Goal: Task Accomplishment & Management: Use online tool/utility

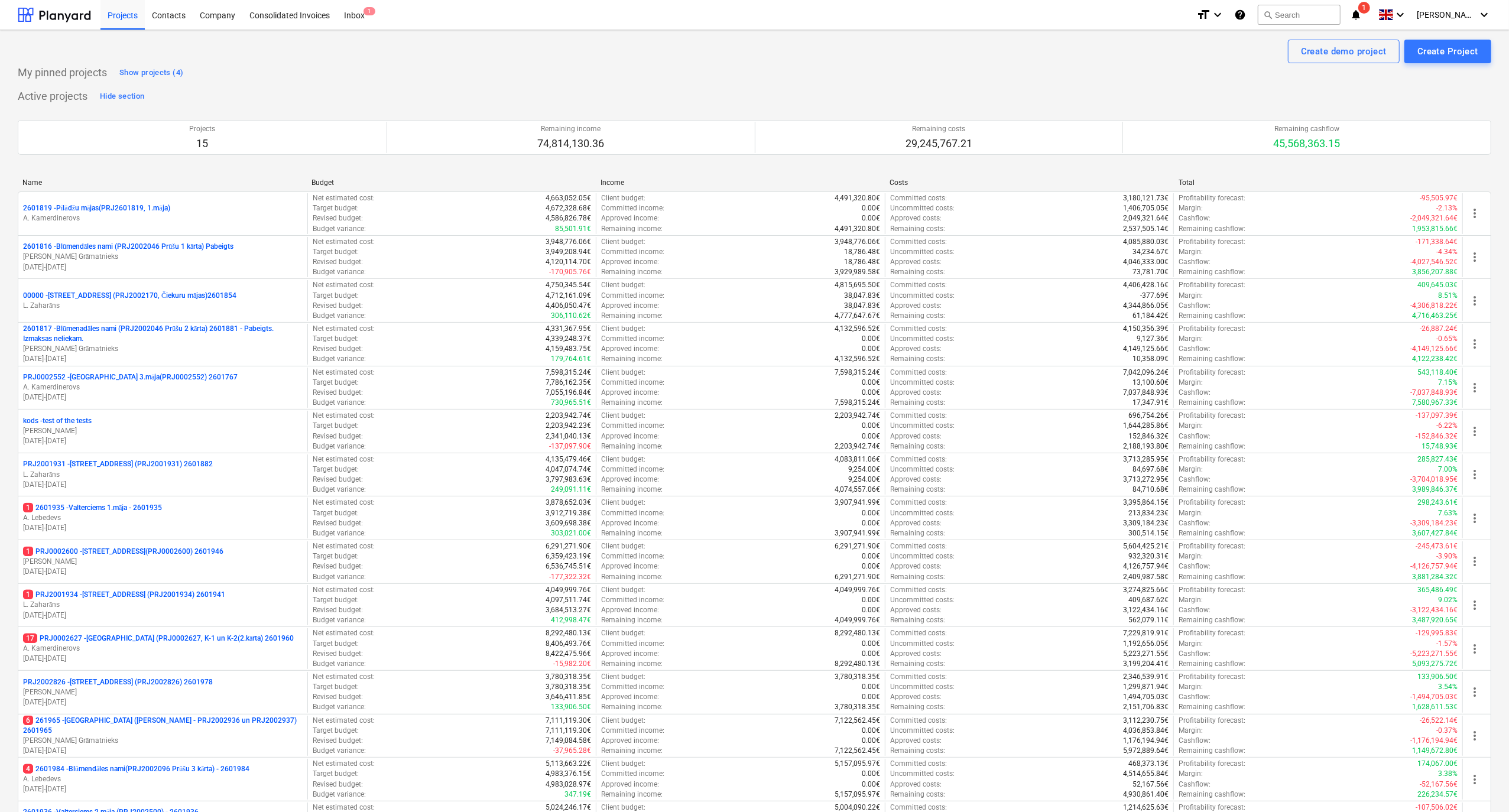
click at [1375, 15] on div "Project fetching failed" at bounding box center [1343, 12] width 319 height 25
click at [1372, 6] on div "Project fetching failed" at bounding box center [1343, 12] width 319 height 25
click at [1362, 17] on icon "notifications" at bounding box center [1356, 14] width 11 height 14
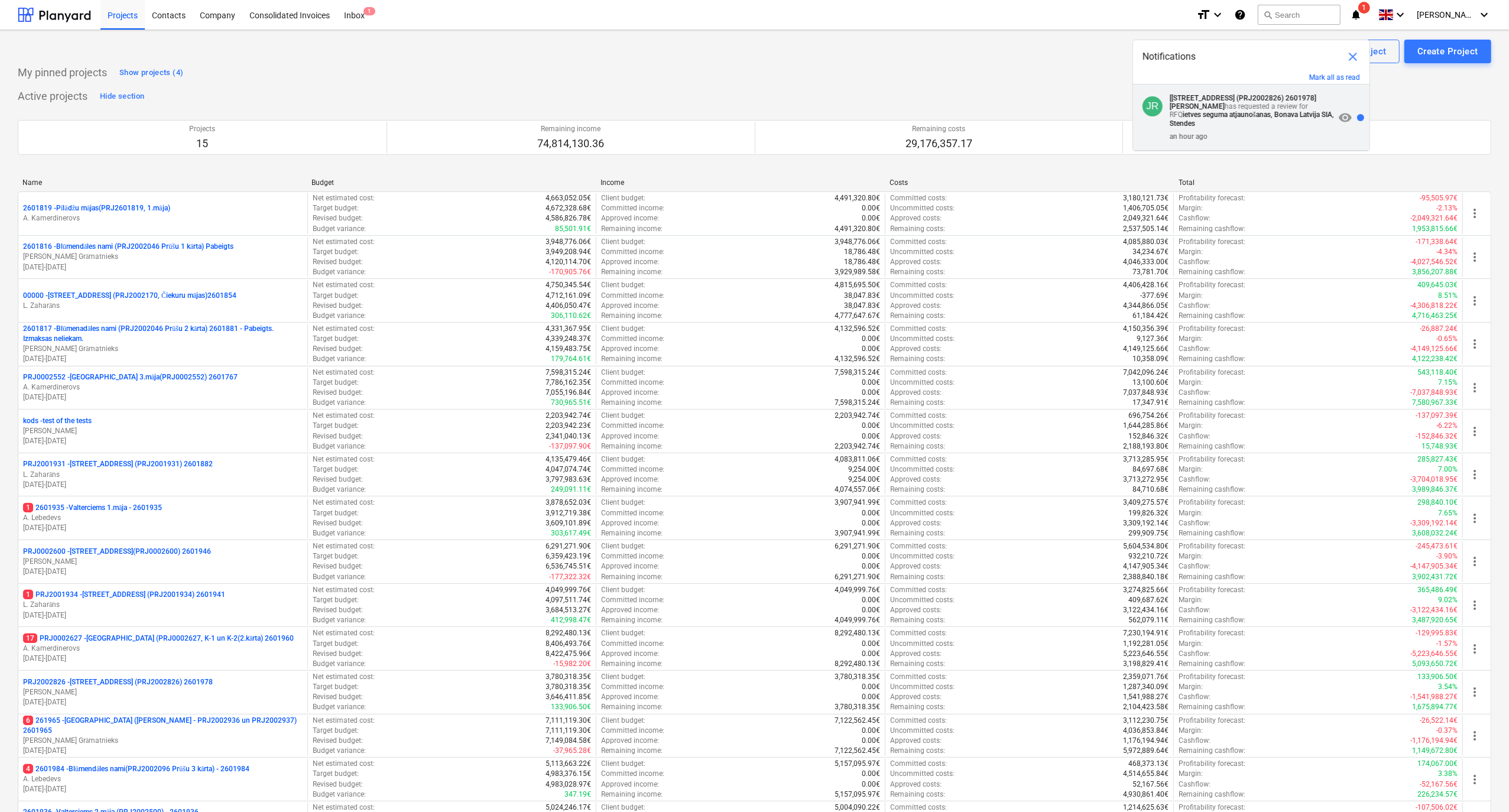
click at [1246, 112] on strong "ietves seguma atjaunošanas, Bonava Latvija SIA, Stendes" at bounding box center [1252, 119] width 165 height 17
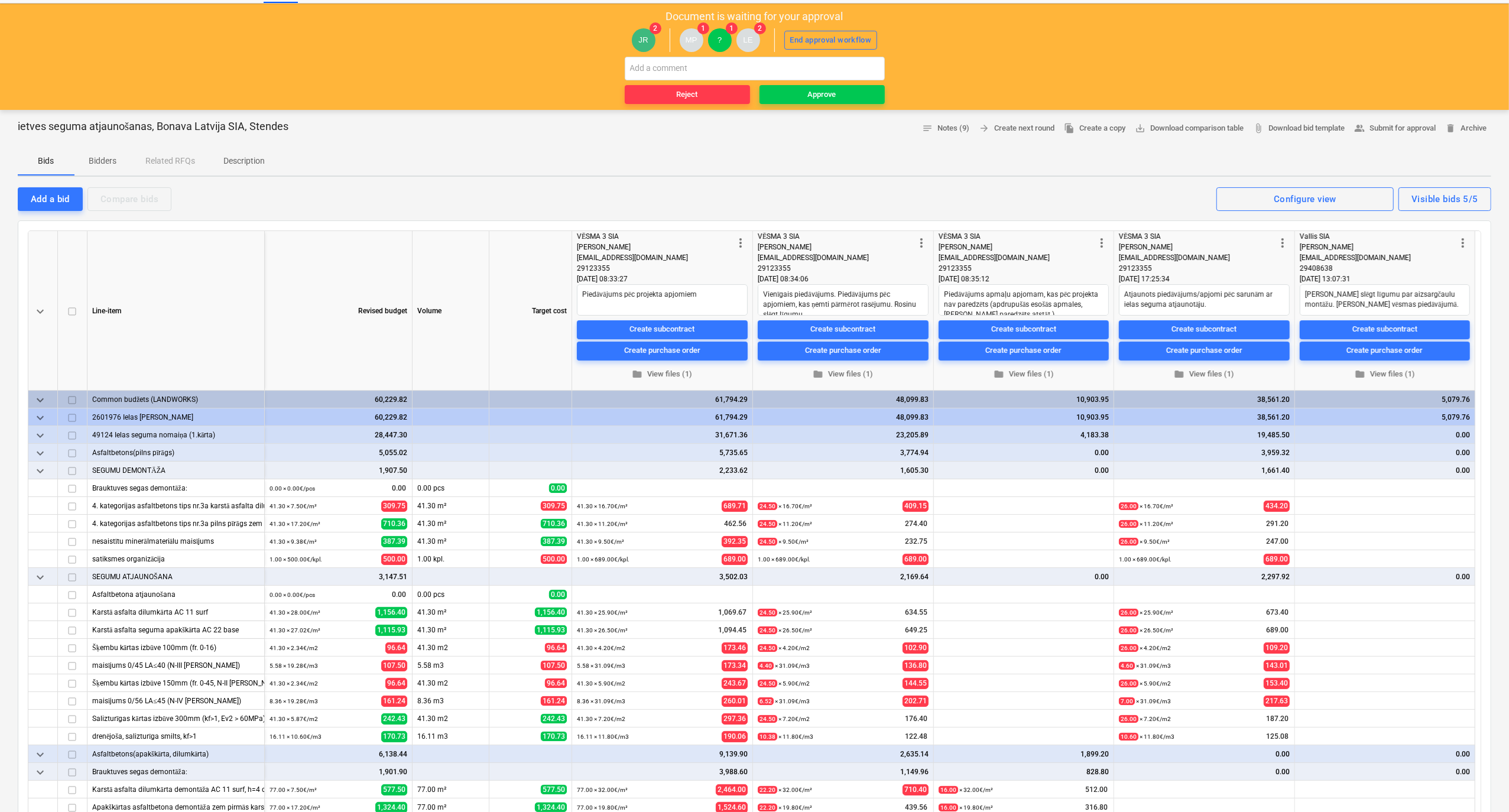
scroll to position [79, 0]
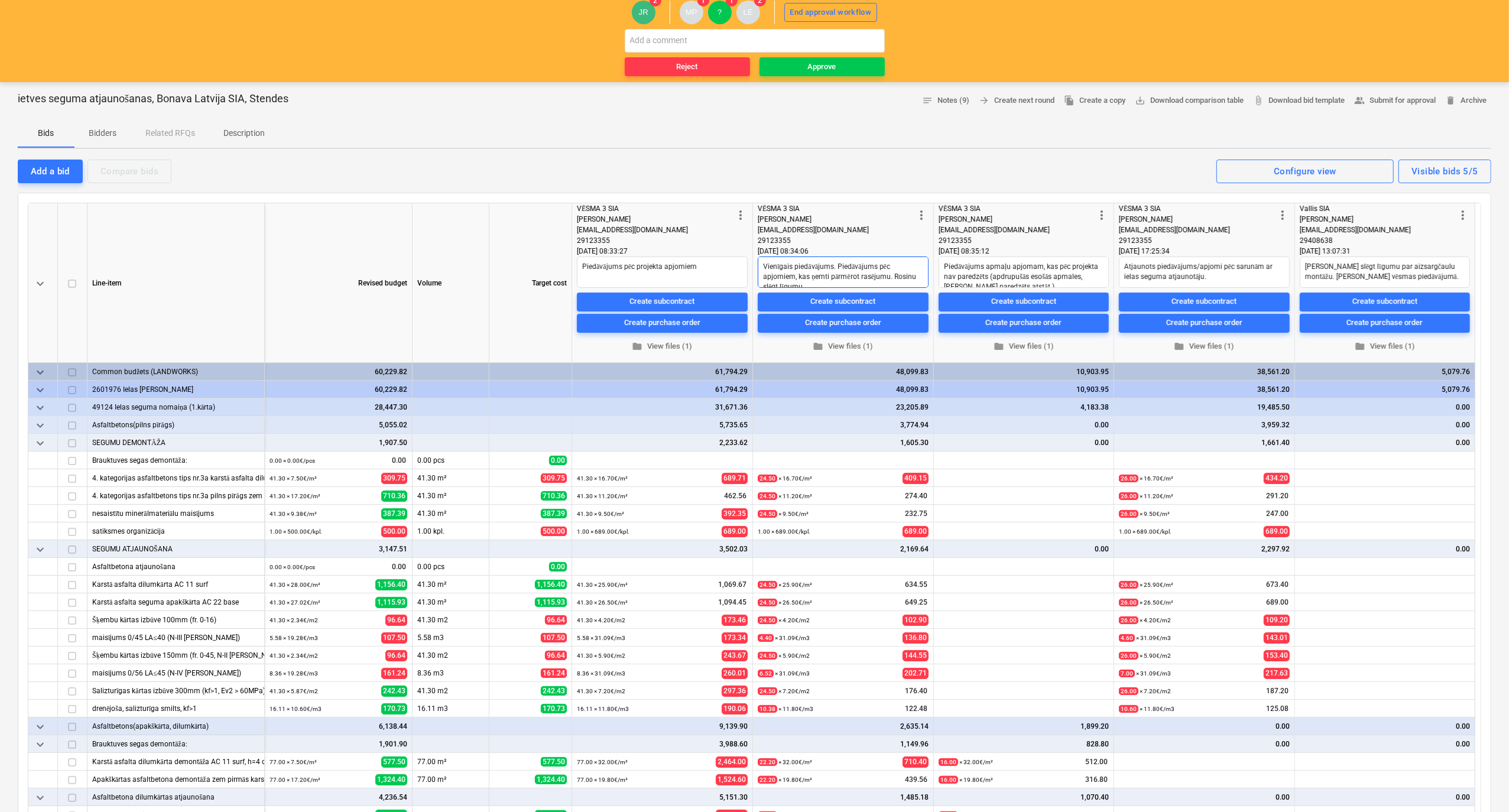
click at [915, 277] on textarea "Vienīgais piedāvājums. Piedāvājums pēc apjomiem, kas ņemti pārmērot rasējumu. R…" at bounding box center [843, 272] width 171 height 32
click at [1026, 283] on textarea "Piedāvājums apmaļu apjomam, kas pēc projekta nav paredzēts (apdrupušās esošās a…" at bounding box center [1024, 272] width 171 height 32
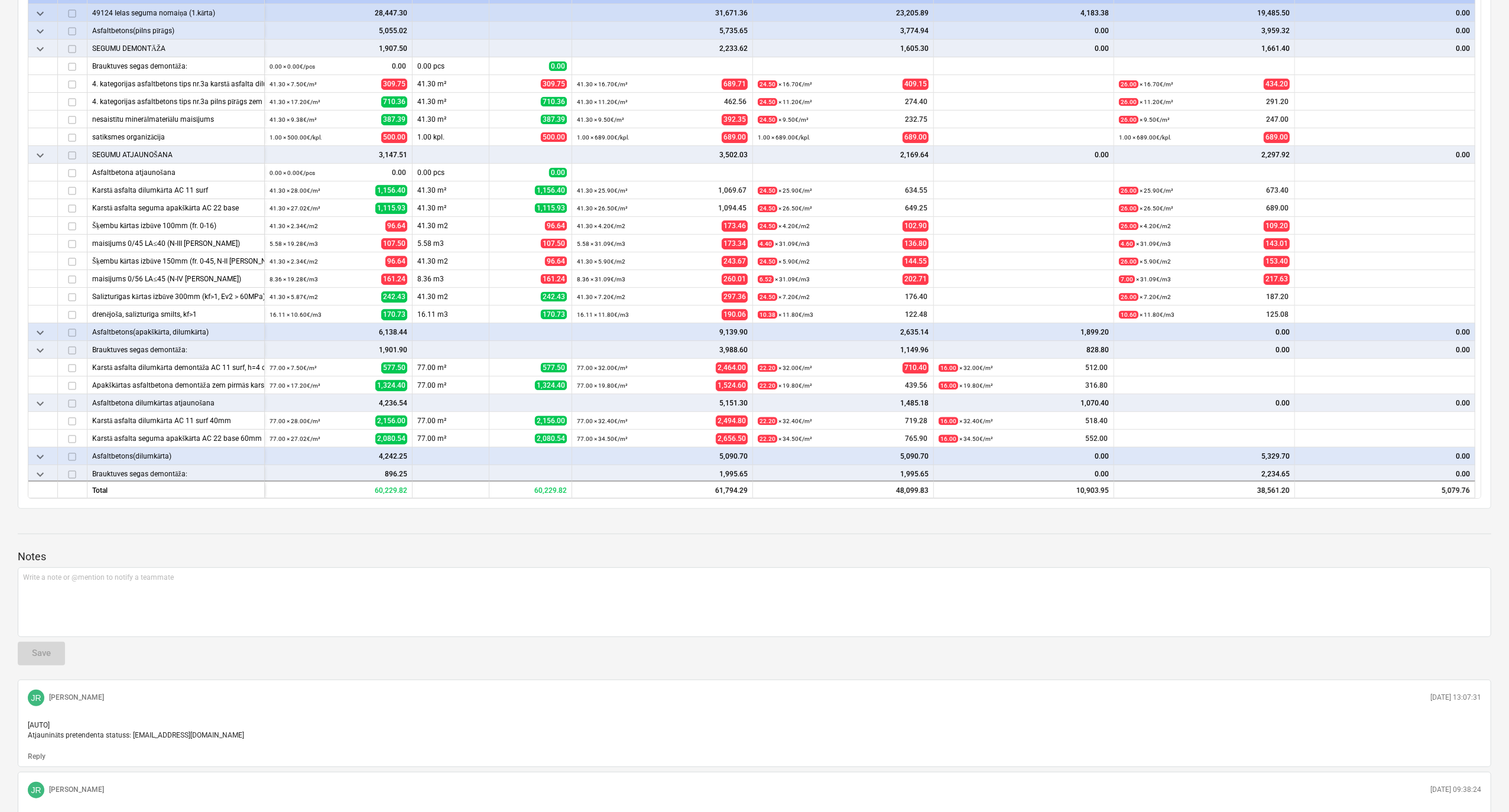
scroll to position [0, 0]
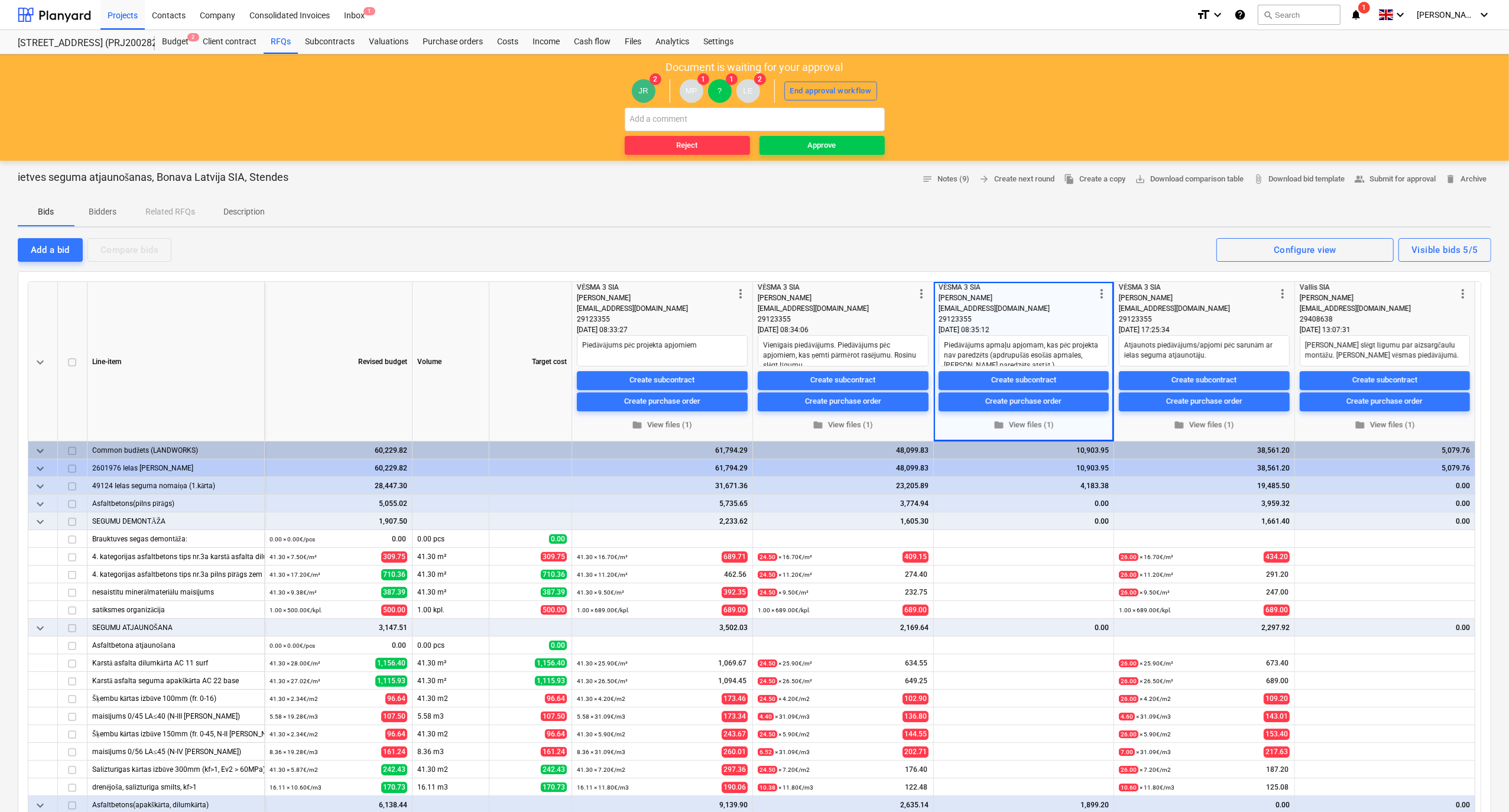
click at [1362, 12] on icon "notifications" at bounding box center [1356, 14] width 11 height 14
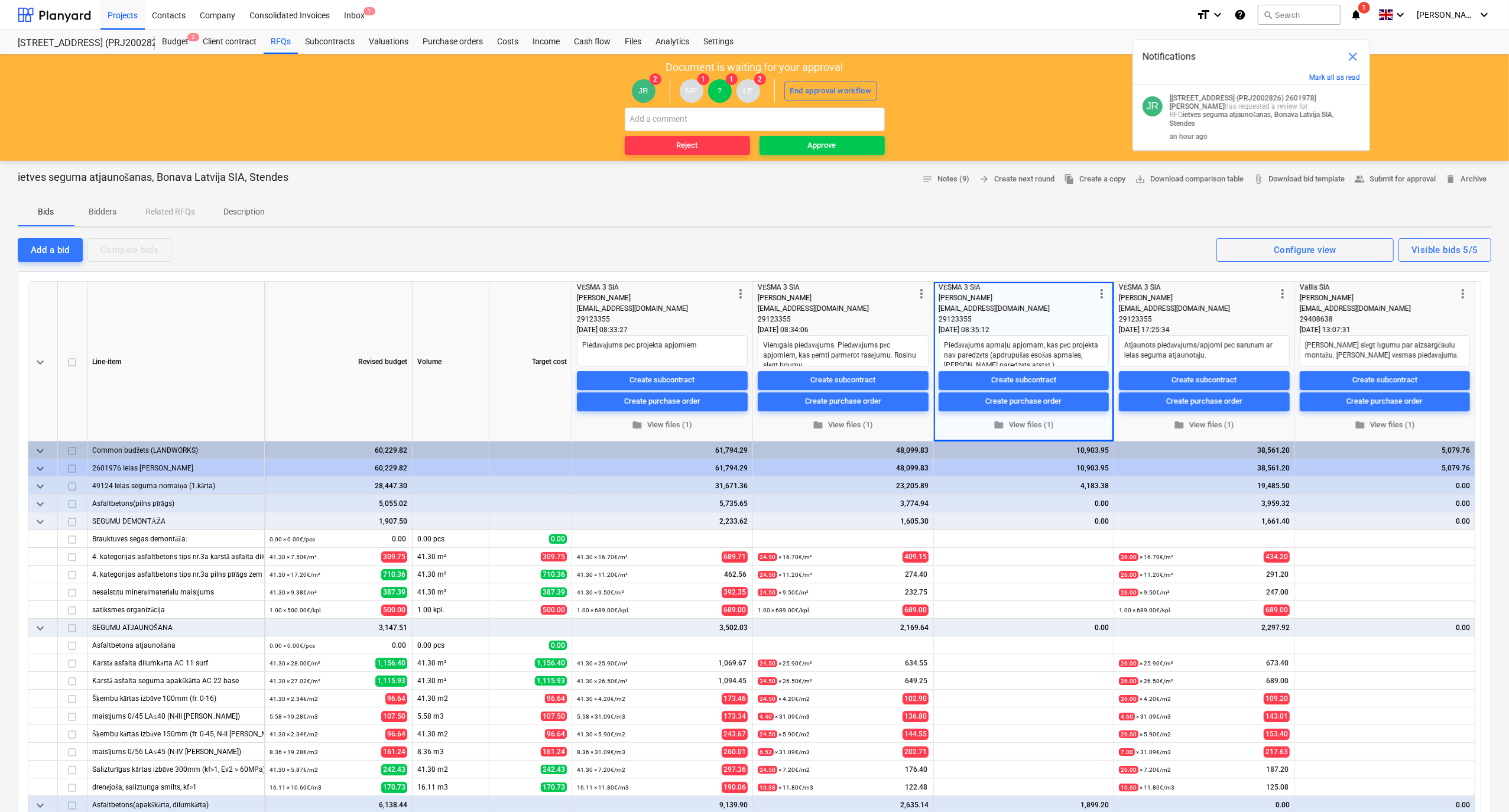
click at [1353, 57] on span "close" at bounding box center [1353, 56] width 14 height 14
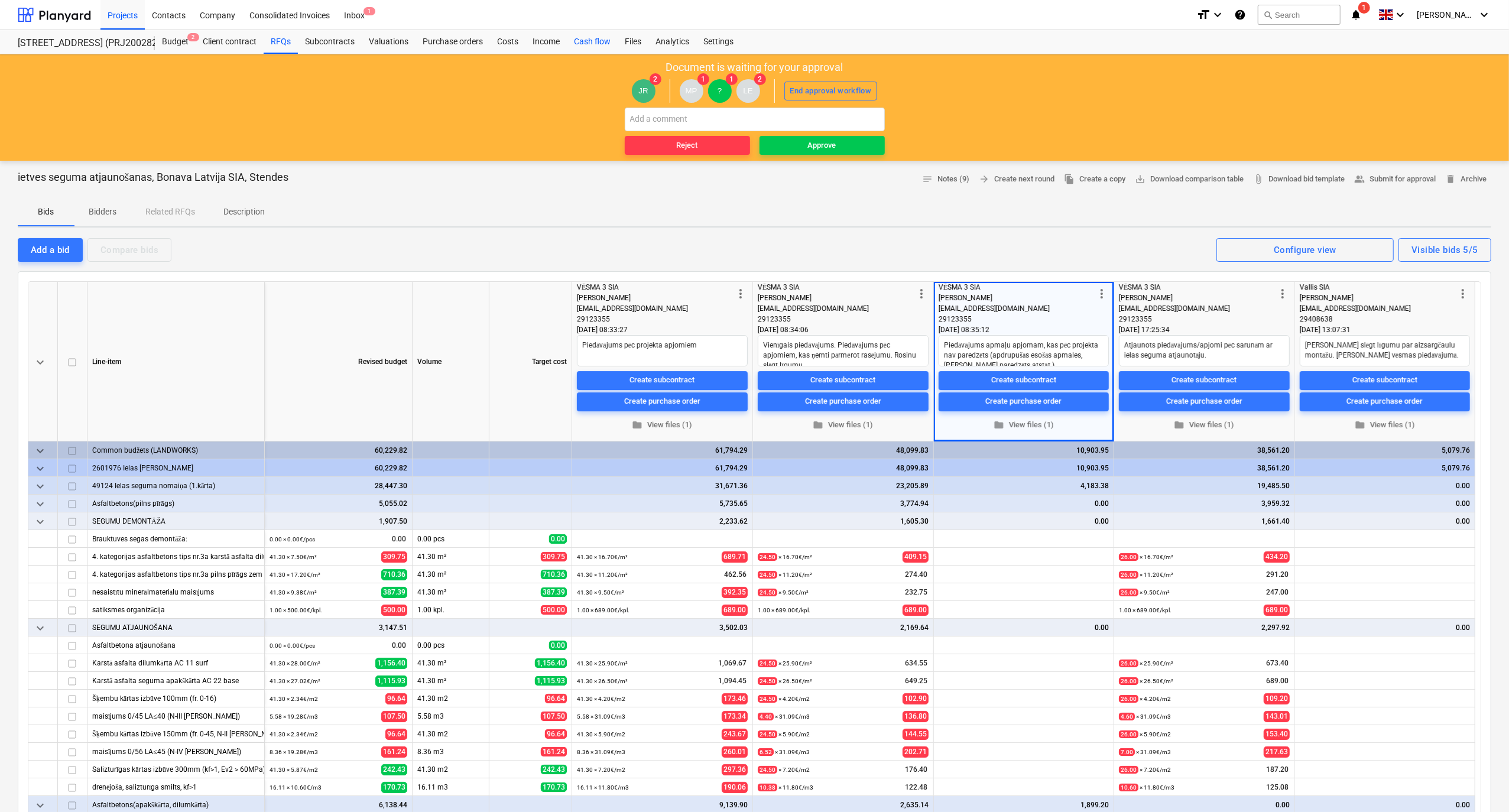
type textarea "x"
